Goal: Task Accomplishment & Management: Use online tool/utility

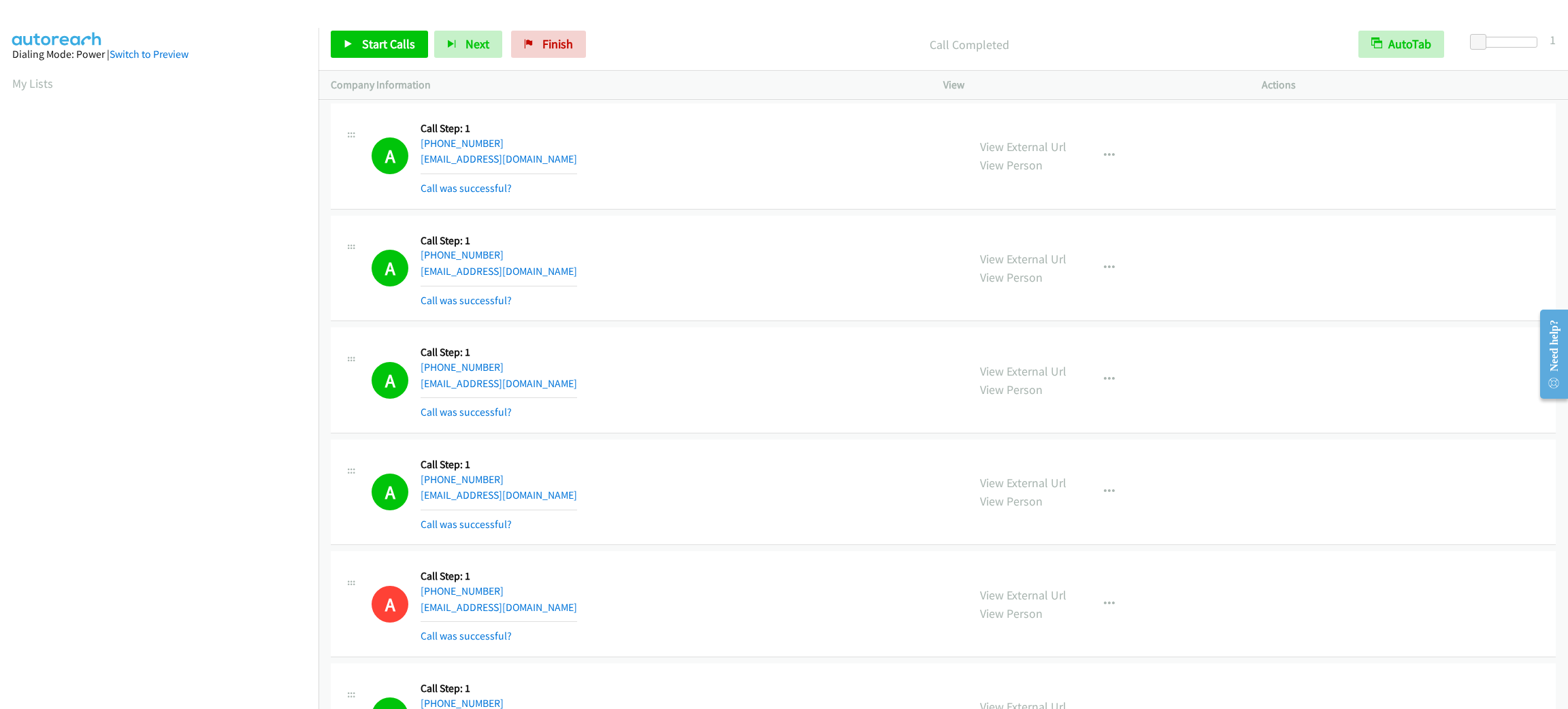
scroll to position [60, 0]
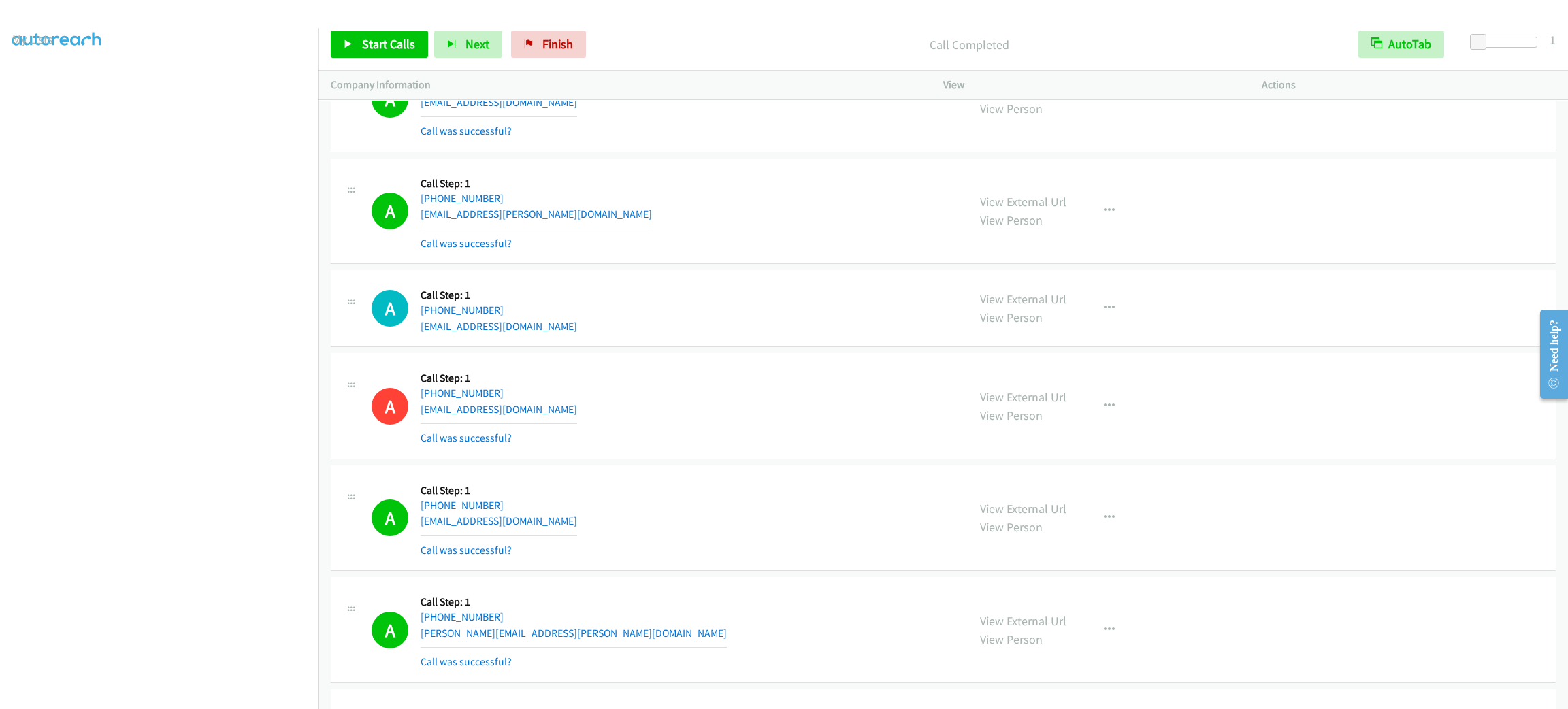
click at [845, 427] on div "A Callback Scheduled Call Step: 1 America/New_York [PHONE_NUMBER] [EMAIL_ADDRES…" at bounding box center [663, 406] width 584 height 81
click at [815, 229] on div "A Callback Scheduled Call Step: 1 America/New_York [PHONE_NUMBER] [EMAIL_ADDRES…" at bounding box center [663, 211] width 584 height 81
click at [773, 202] on div "A Callback Scheduled Call Step: 1 America/New_York [PHONE_NUMBER] [EMAIL_ADDRES…" at bounding box center [663, 211] width 584 height 81
click at [383, 34] on link "Start Calls" at bounding box center [380, 44] width 97 height 27
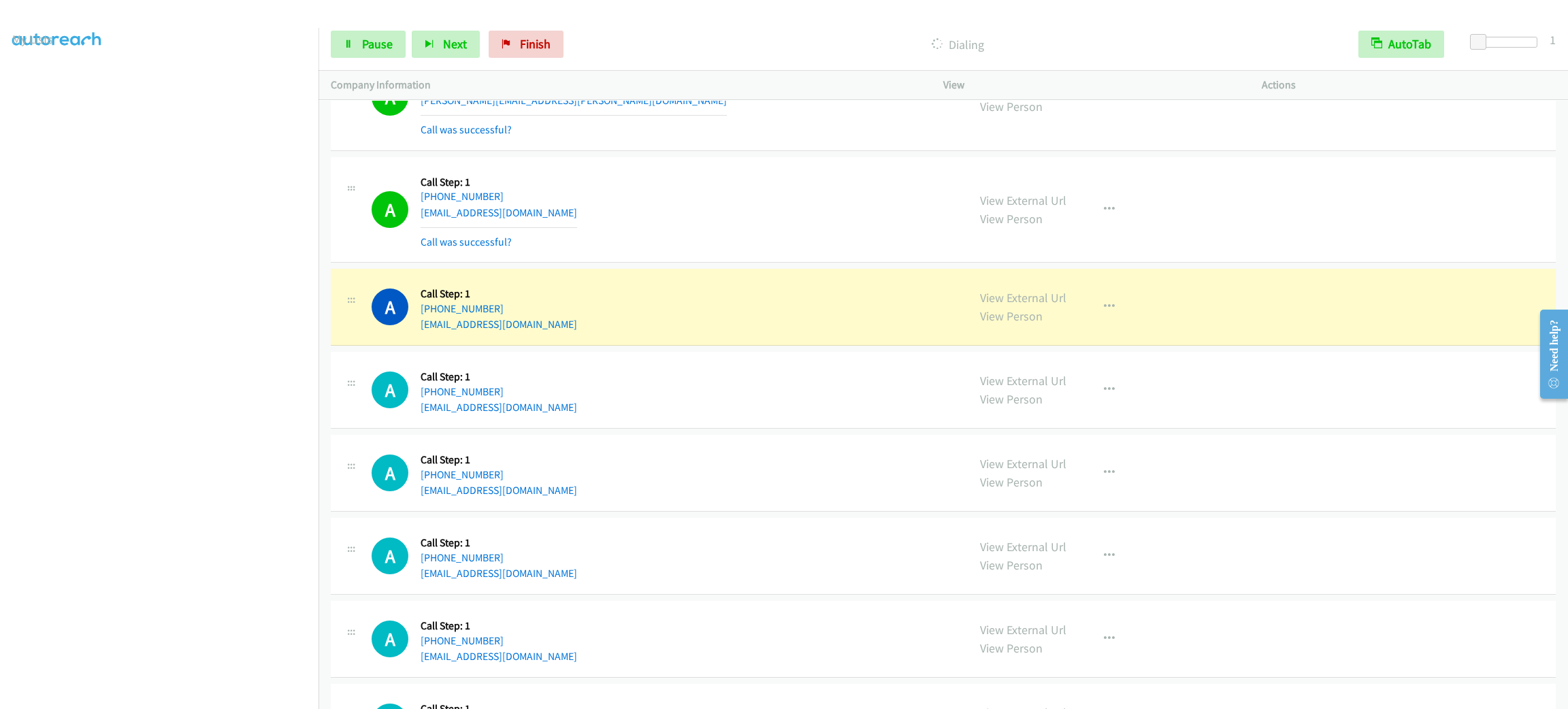
scroll to position [3910, 0]
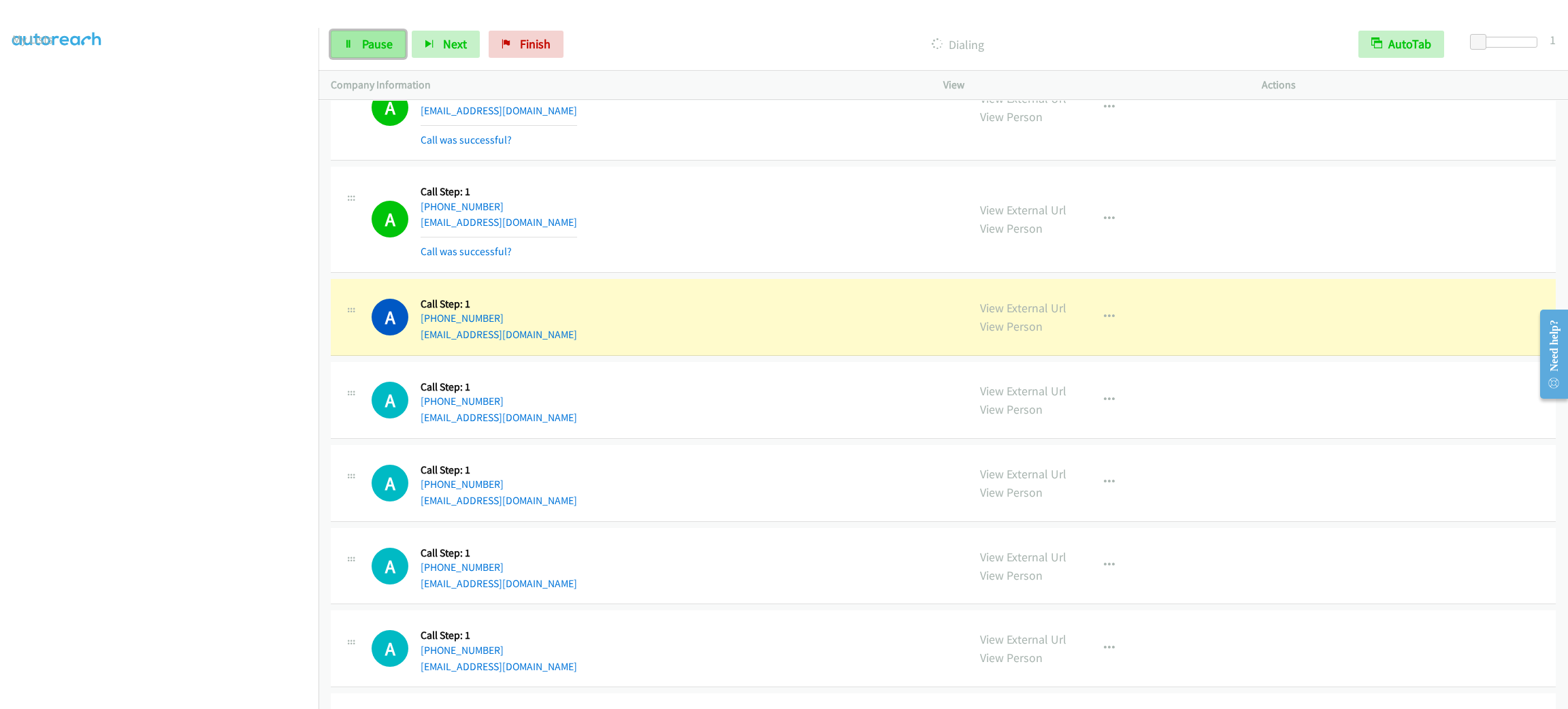
click at [331, 55] on link "Pause" at bounding box center [368, 44] width 75 height 27
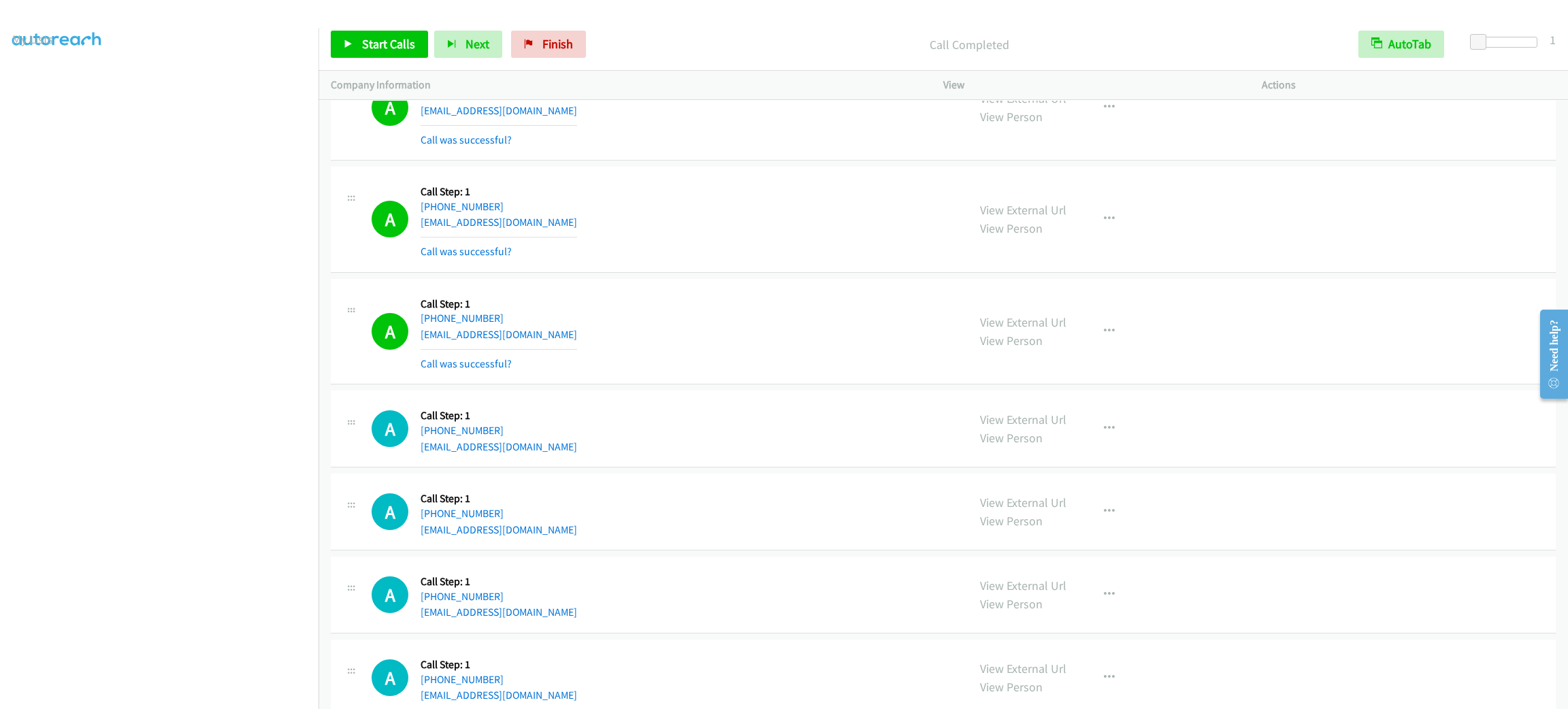
click at [713, 148] on div "A Callback Scheduled Call Step: 1 America/New_York [PHONE_NUMBER] [EMAIL_ADDRES…" at bounding box center [663, 107] width 584 height 81
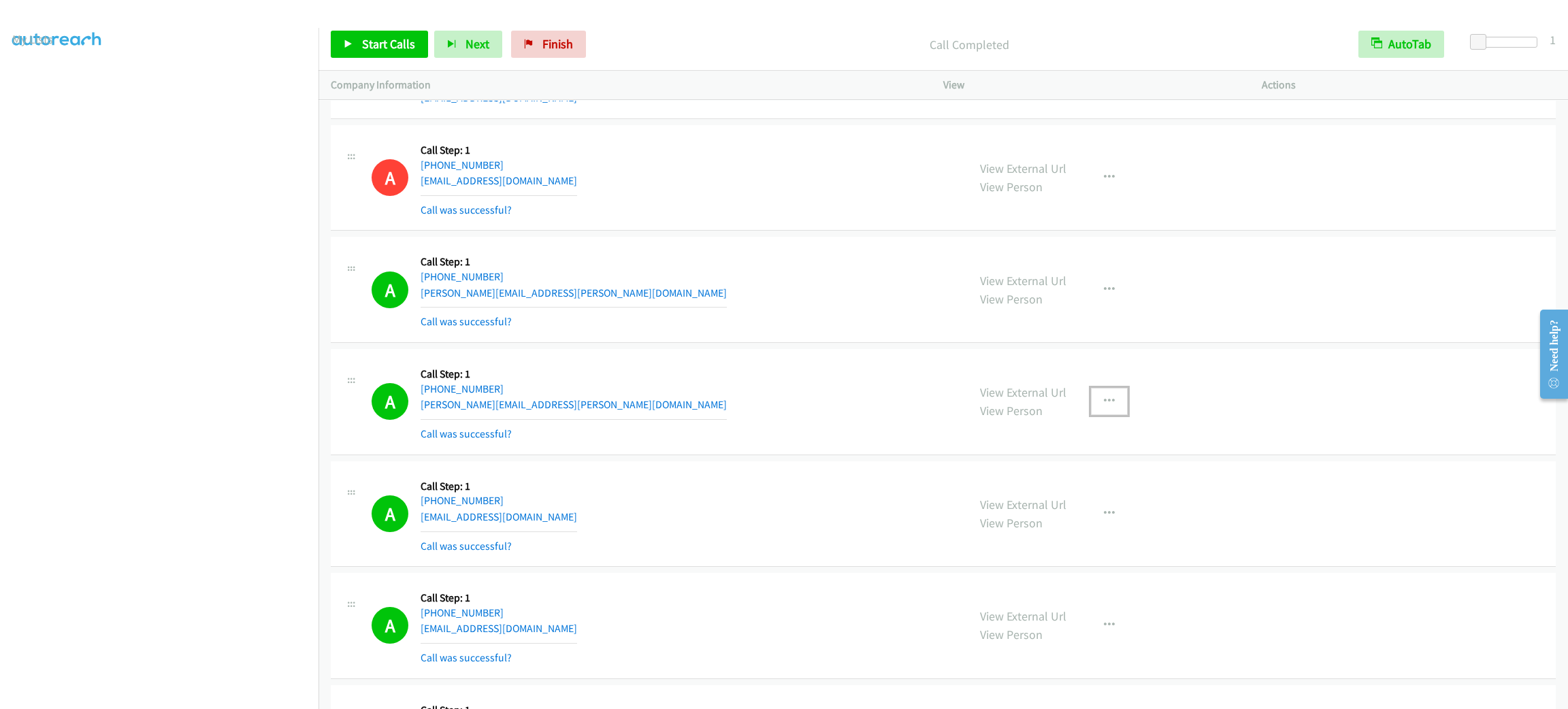
click at [1100, 396] on button "button" at bounding box center [1110, 401] width 37 height 27
click at [1078, 530] on link "Add to do not call list" at bounding box center [1037, 518] width 181 height 27
click at [718, 207] on div "A Callback Scheduled Call Step: 1 [GEOGRAPHIC_DATA]/[GEOGRAPHIC_DATA] [PHONE_NU…" at bounding box center [663, 178] width 584 height 81
click at [613, 210] on div "A Callback Scheduled Call Step: 1 [GEOGRAPHIC_DATA]/[GEOGRAPHIC_DATA] [PHONE_NU…" at bounding box center [663, 178] width 584 height 81
click at [1104, 520] on icon "button" at bounding box center [1109, 514] width 11 height 11
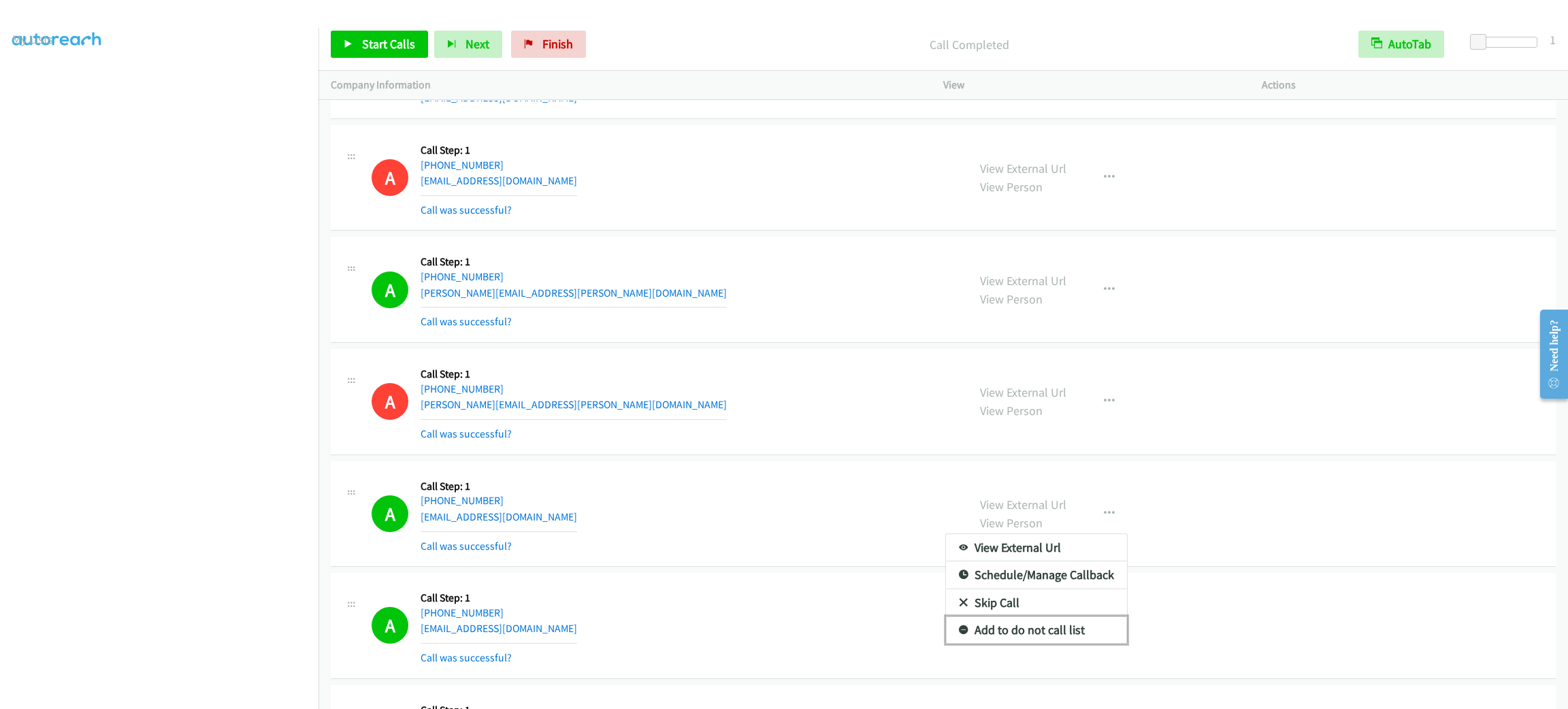
click at [1088, 636] on link "Add to do not call list" at bounding box center [1037, 630] width 181 height 27
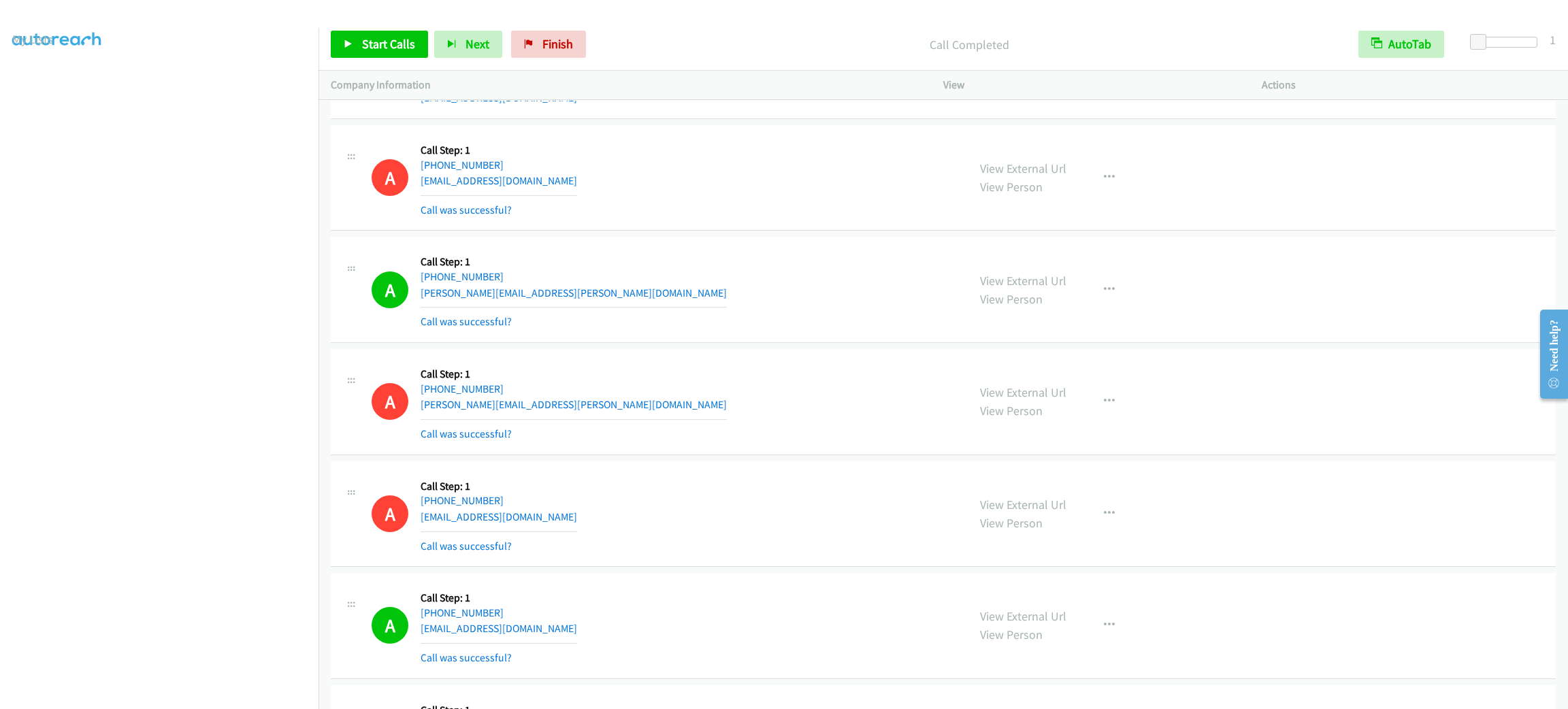
click at [552, 173] on div "A Callback Scheduled Call Step: 1 [GEOGRAPHIC_DATA]/[GEOGRAPHIC_DATA] [PHONE_NU…" at bounding box center [663, 178] width 584 height 81
click at [1093, 298] on button "button" at bounding box center [1110, 290] width 37 height 27
drag, startPoint x: 1096, startPoint y: 418, endPoint x: 980, endPoint y: 277, distance: 182.6
click at [1095, 418] on link "Add to do not call list" at bounding box center [1037, 406] width 181 height 27
click at [379, 52] on link "Start Calls" at bounding box center [380, 44] width 97 height 27
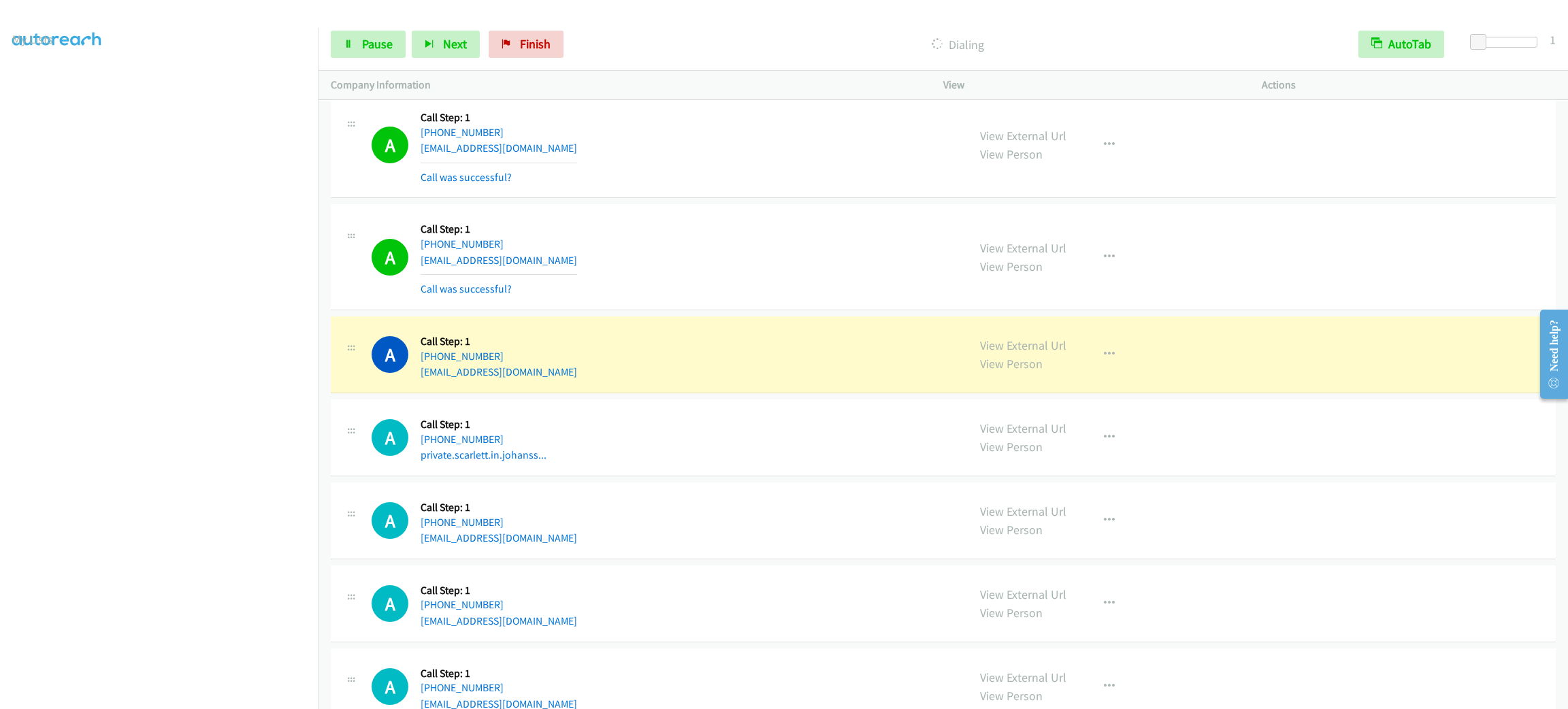
scroll to position [4526, 0]
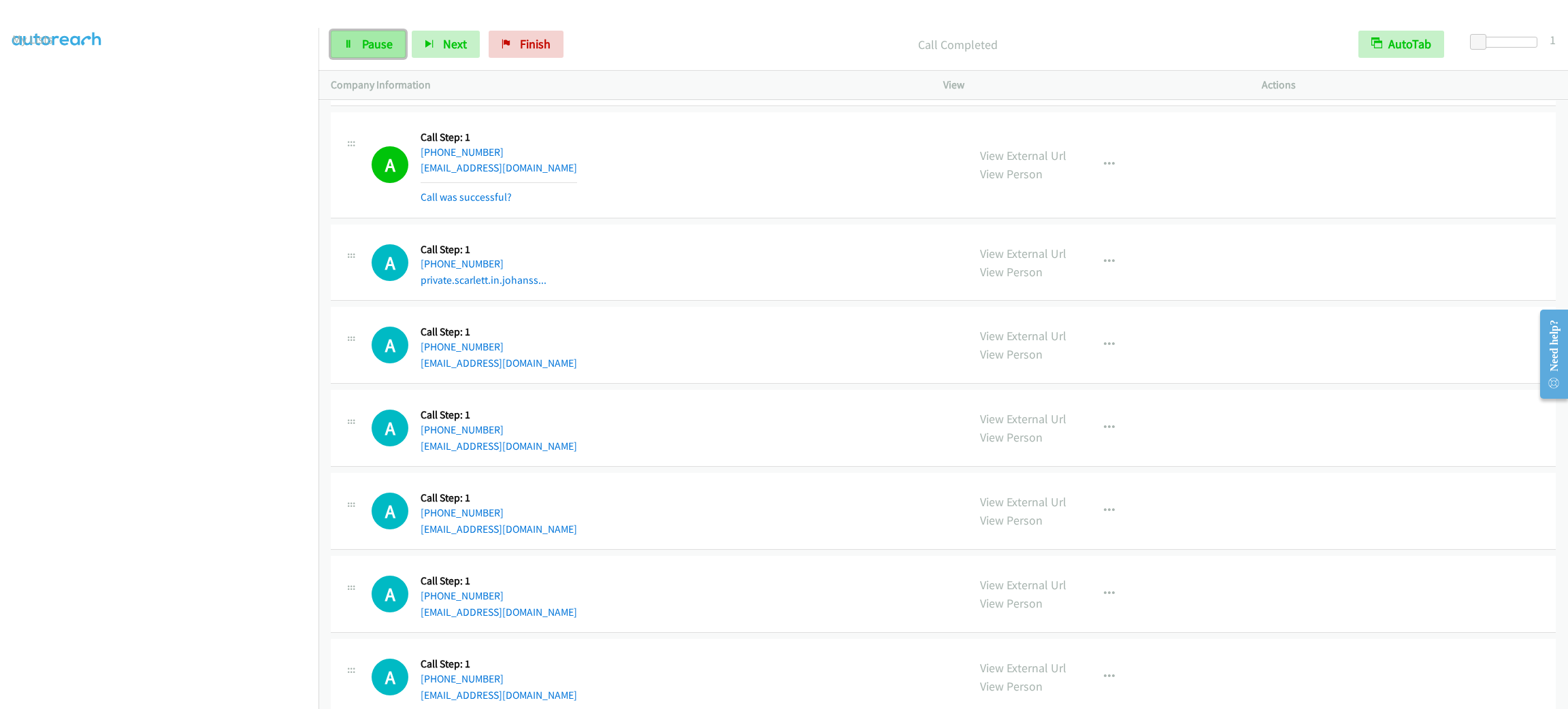
click at [390, 51] on link "Pause" at bounding box center [368, 44] width 75 height 27
click at [390, 51] on span "Start Calls" at bounding box center [388, 44] width 53 height 16
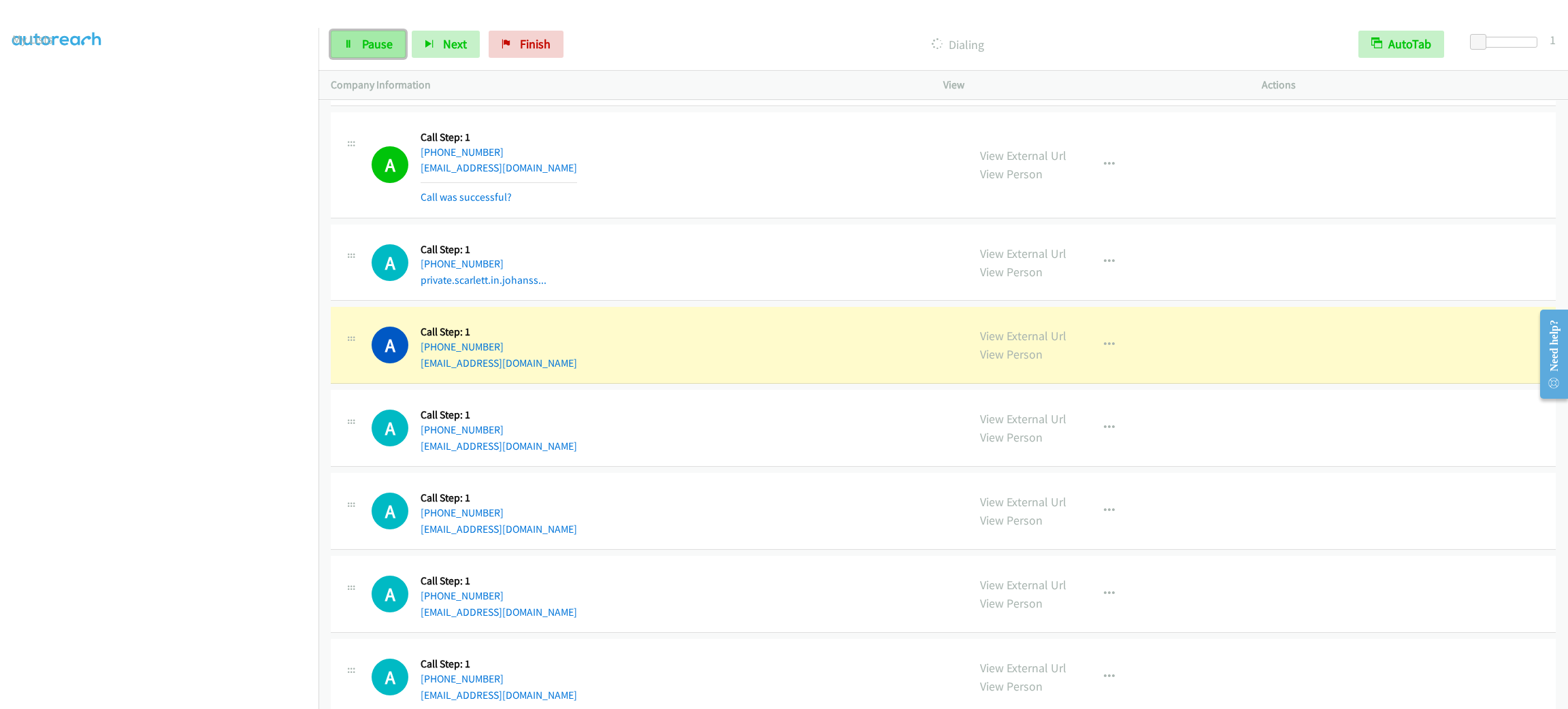
click at [376, 33] on link "Pause" at bounding box center [368, 44] width 75 height 27
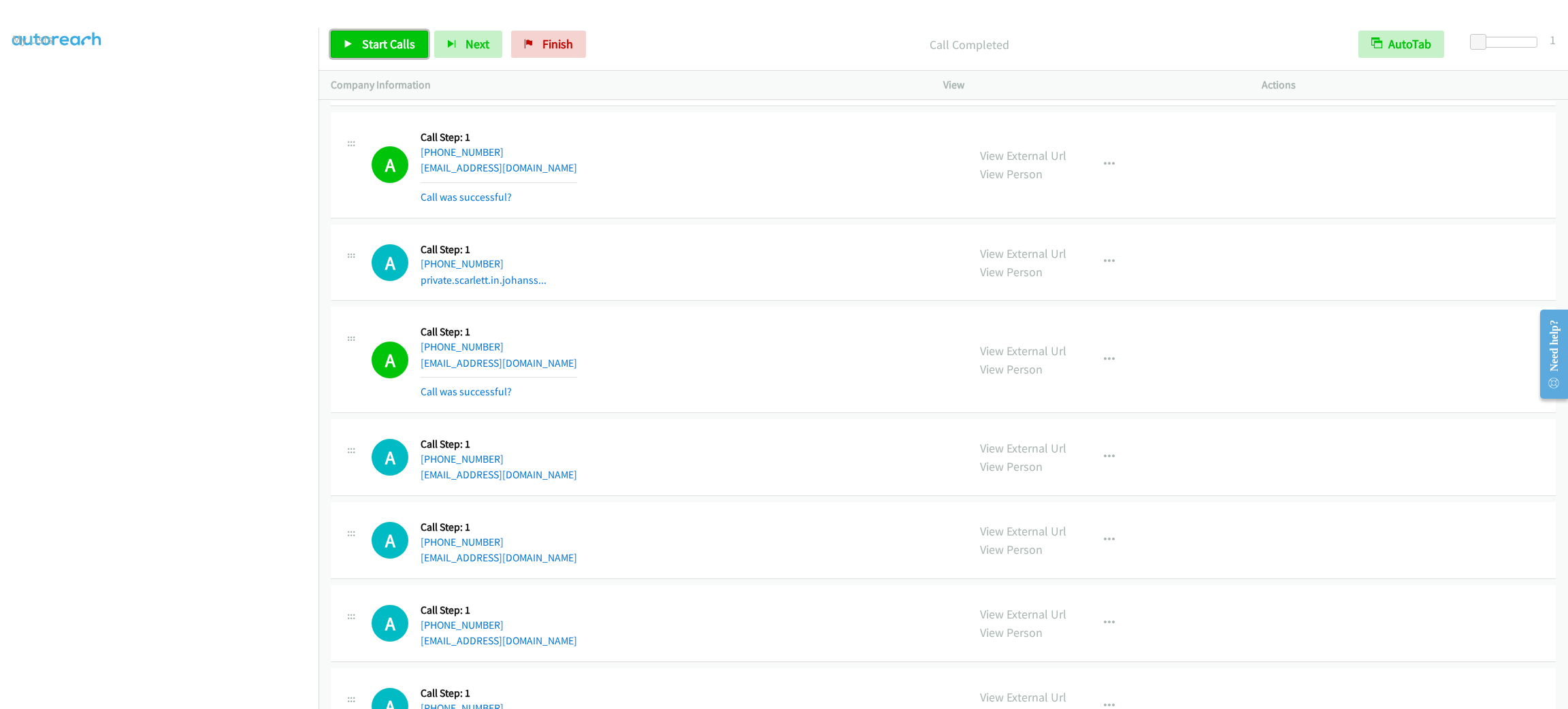
click at [389, 46] on span "Start Calls" at bounding box center [388, 44] width 53 height 16
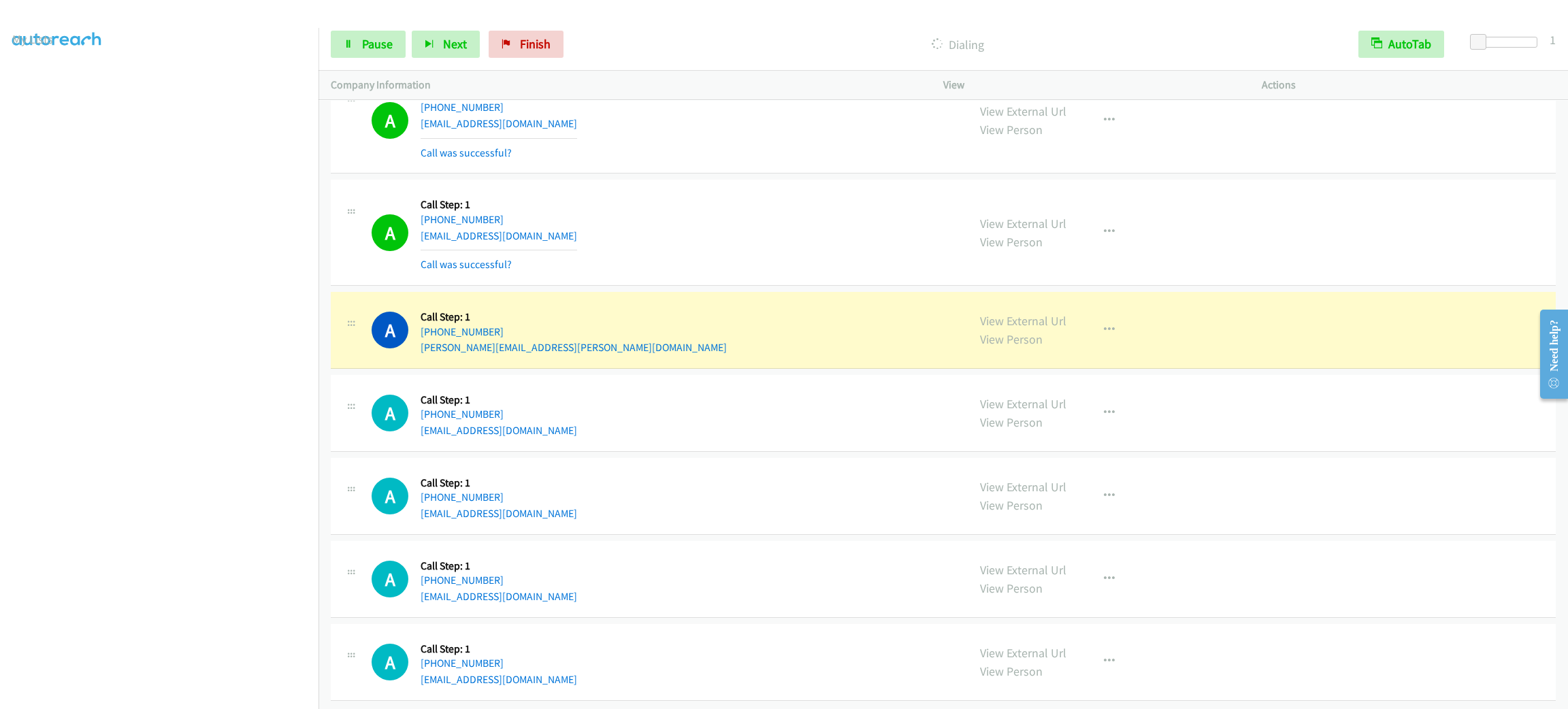
scroll to position [5242, 0]
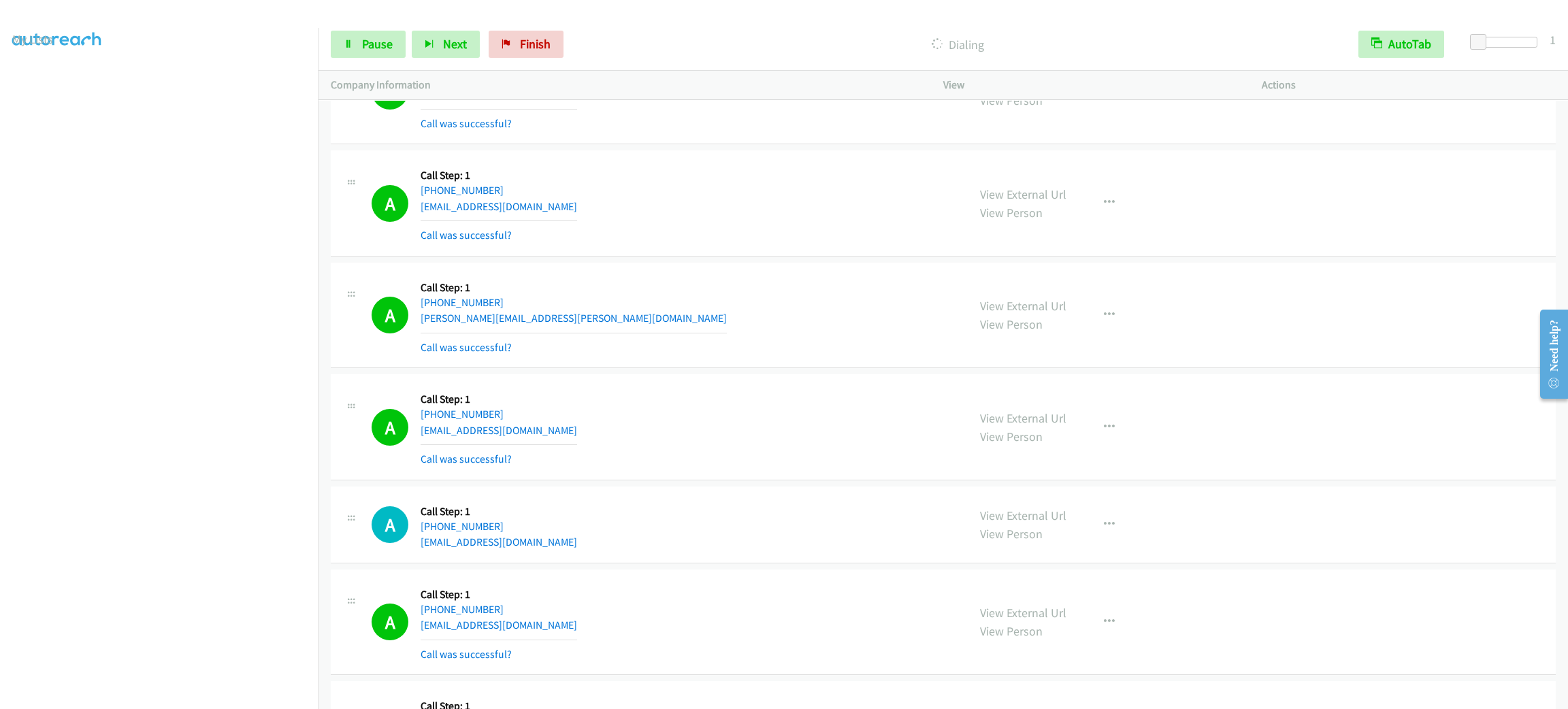
click at [111, 693] on section at bounding box center [159, 386] width 294 height 651
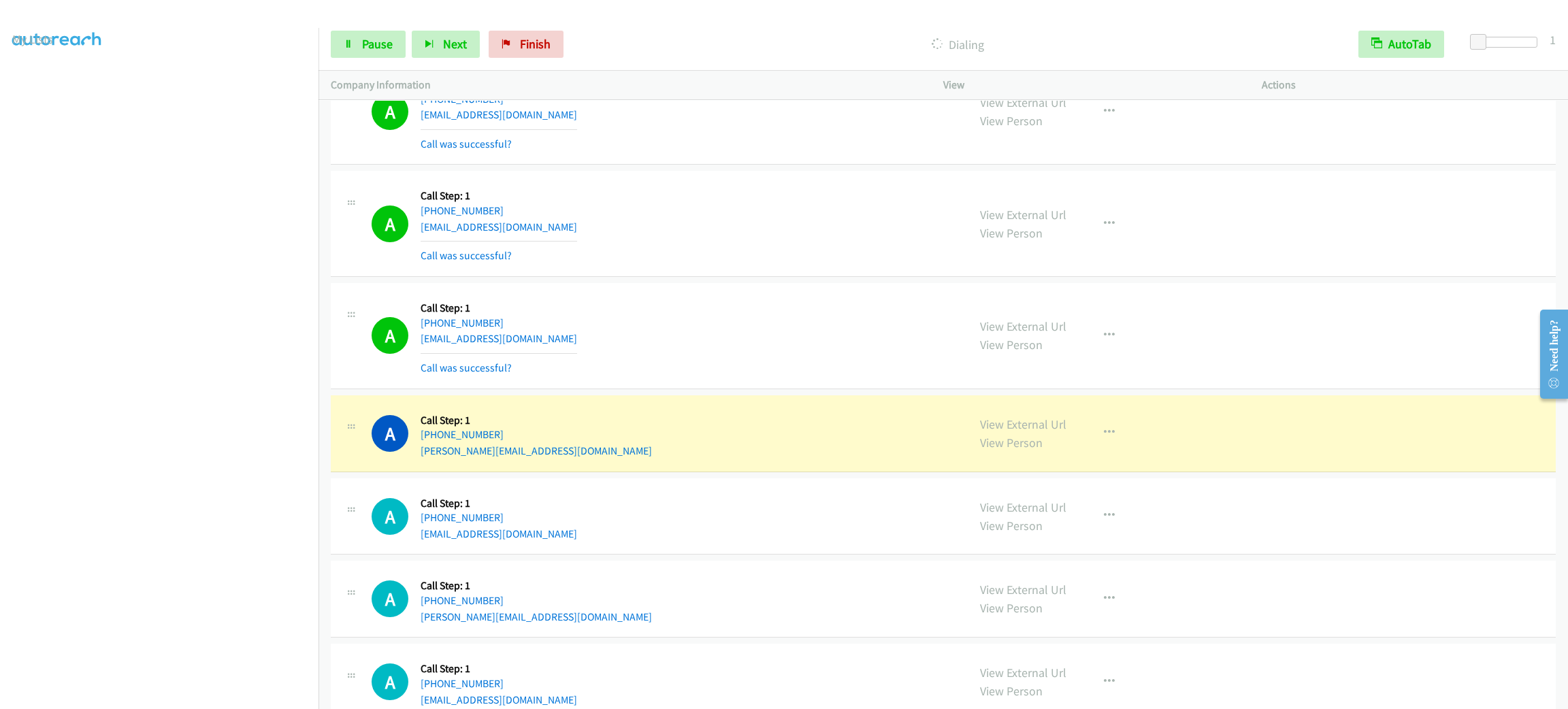
scroll to position [5956, 0]
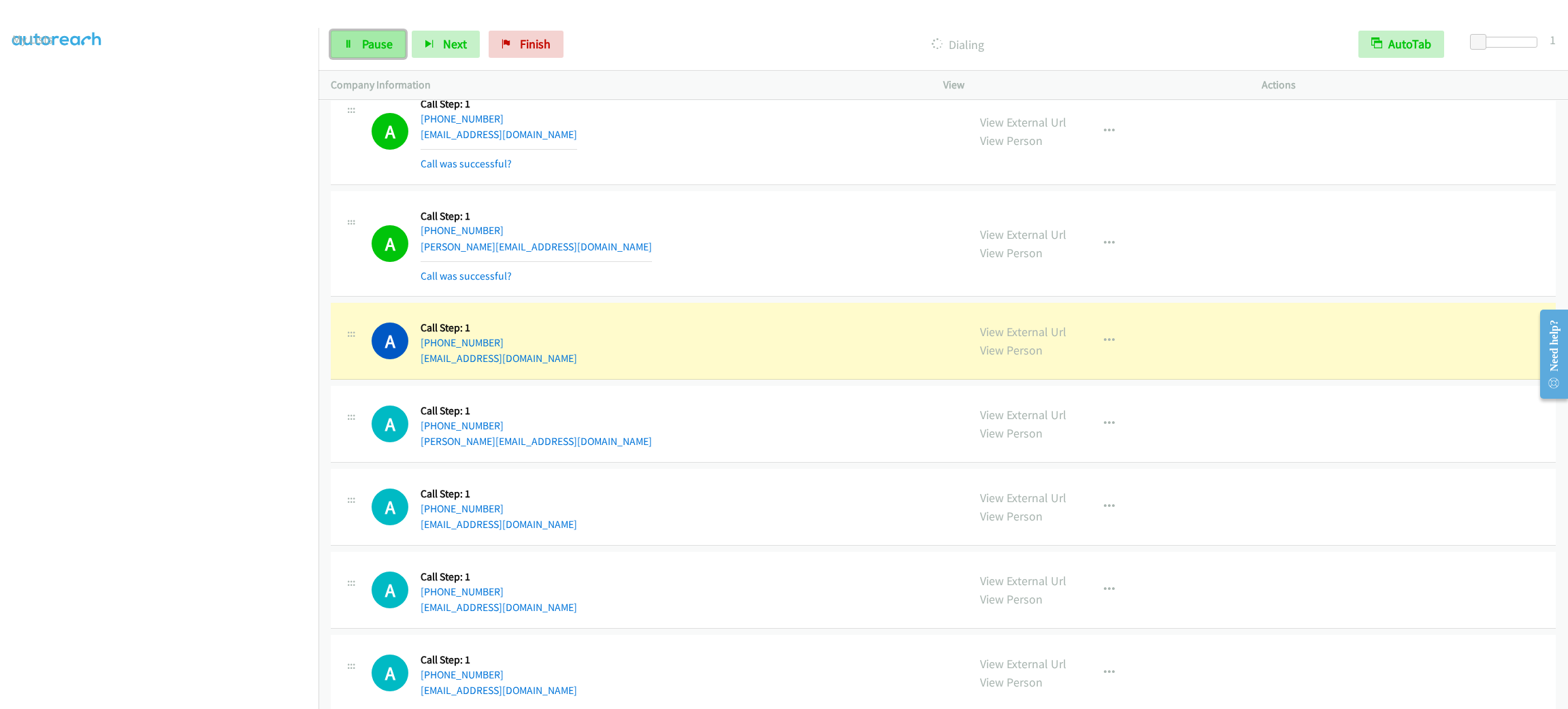
click at [365, 52] on link "Pause" at bounding box center [368, 44] width 75 height 27
